Goal: Task Accomplishment & Management: Use online tool/utility

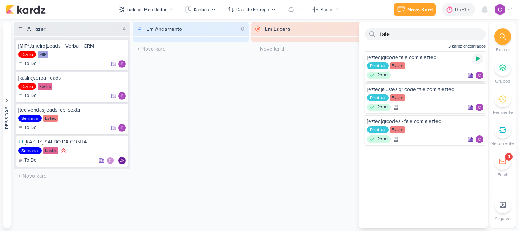
type input "fale"
click at [476, 58] on icon at bounding box center [478, 59] width 4 height 4
click at [476, 57] on icon at bounding box center [478, 59] width 4 height 4
click at [458, 10] on div "0h57m" at bounding box center [463, 10] width 19 height 8
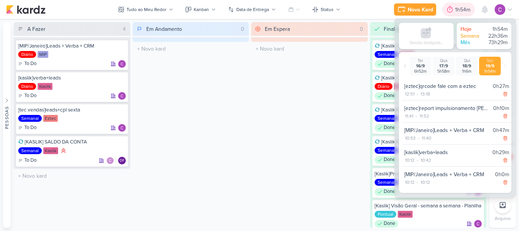
click at [454, 9] on div at bounding box center [449, 9] width 11 height 12
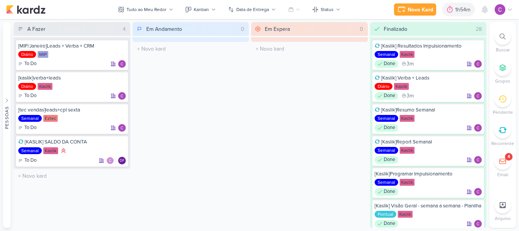
click at [263, 121] on div "Em Espera 0 O título do kard deve ter menos que 100 caracteres" at bounding box center [309, 124] width 117 height 205
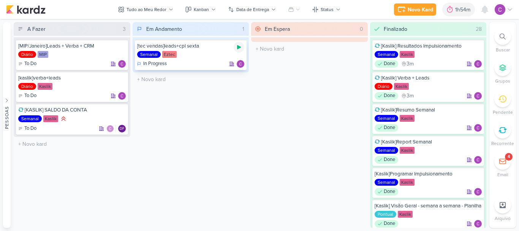
click at [239, 49] on icon at bounding box center [239, 47] width 6 height 6
click at [239, 47] on icon at bounding box center [239, 47] width 4 height 4
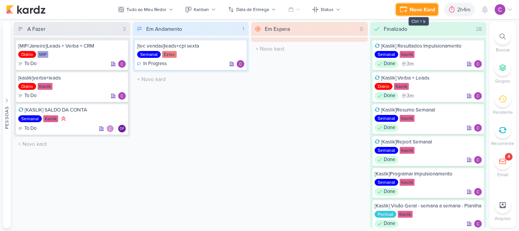
click at [417, 8] on div "Novo Kard" at bounding box center [421, 10] width 25 height 8
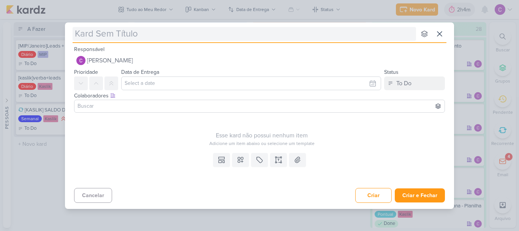
type input "["
type input "[ez"
type input "[eztec"
type input "[eztec]"
type input "[eztec]c"
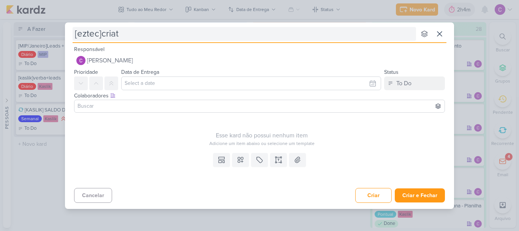
type input "[eztec]criati"
type input "[eztec]criativos decorado"
type input "[eztec]criativos decorado scs"
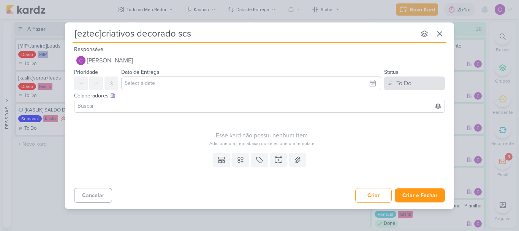
type input "[eztec]criativos decorado scs"
click at [420, 85] on button "To Do" at bounding box center [414, 83] width 61 height 14
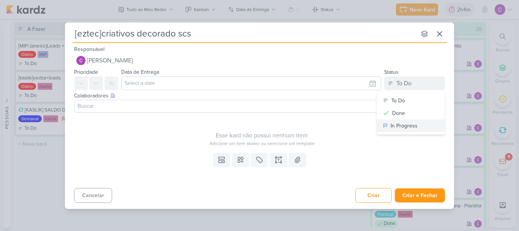
click at [399, 127] on div "In Progress" at bounding box center [403, 126] width 27 height 8
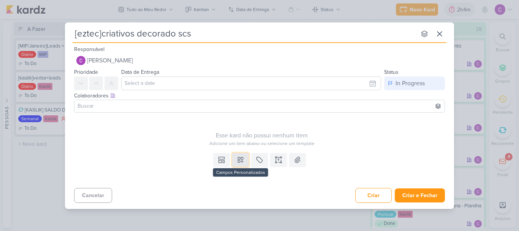
click at [245, 161] on button at bounding box center [240, 160] width 17 height 14
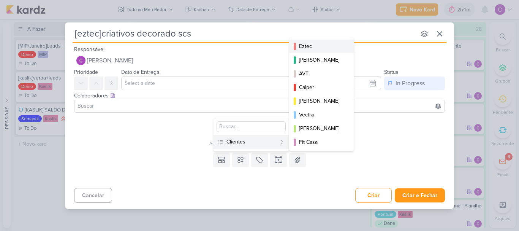
click at [317, 42] on button "Eztec" at bounding box center [321, 46] width 65 height 14
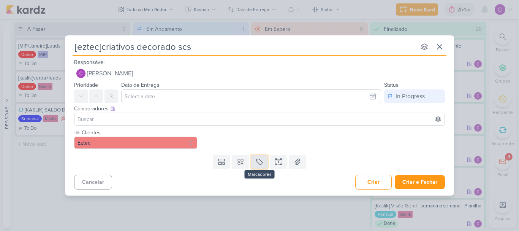
click at [260, 163] on icon at bounding box center [260, 162] width 8 height 8
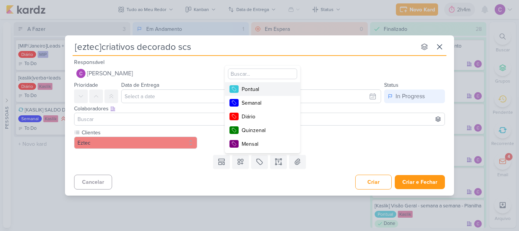
click at [259, 90] on div "Pontual" at bounding box center [266, 89] width 49 height 8
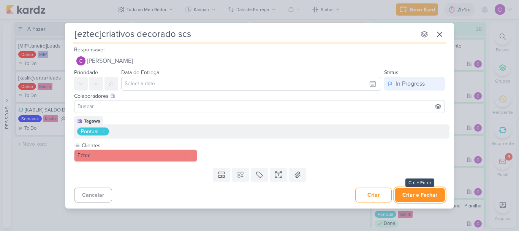
click at [422, 193] on button "Criar e Fechar" at bounding box center [420, 195] width 50 height 14
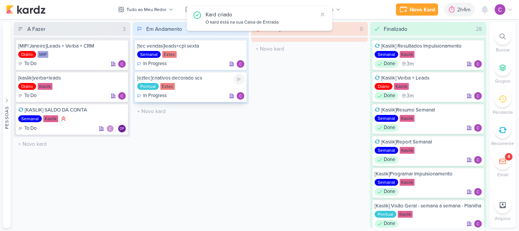
click at [238, 80] on icon at bounding box center [239, 79] width 4 height 4
